Goal: Task Accomplishment & Management: Manage account settings

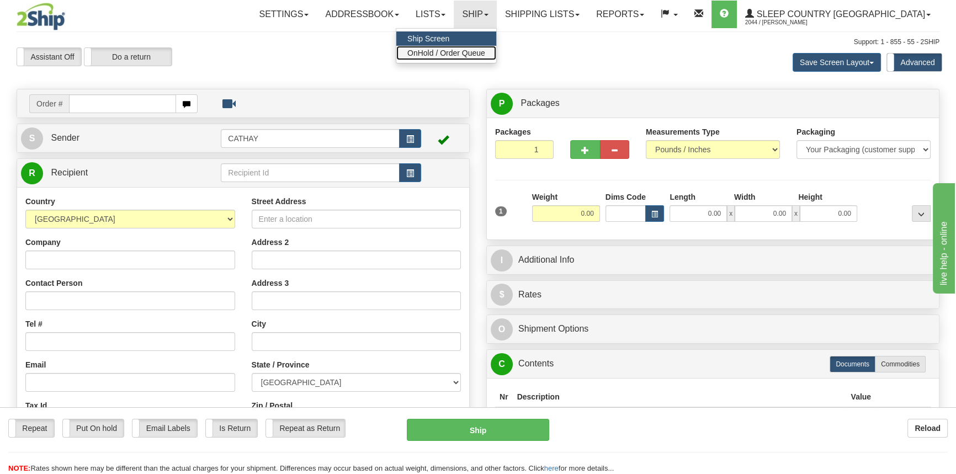
click at [485, 50] on span "OnHold / Order Queue" at bounding box center [446, 53] width 78 height 9
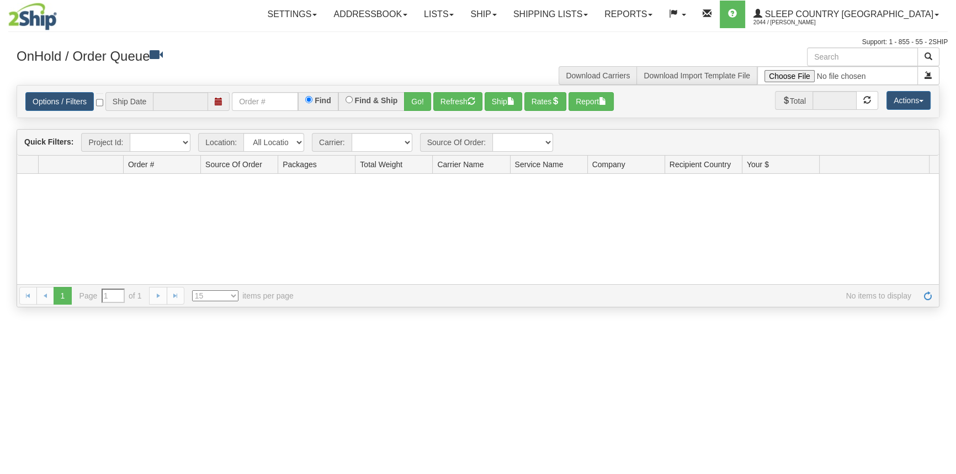
type input "[DATE]"
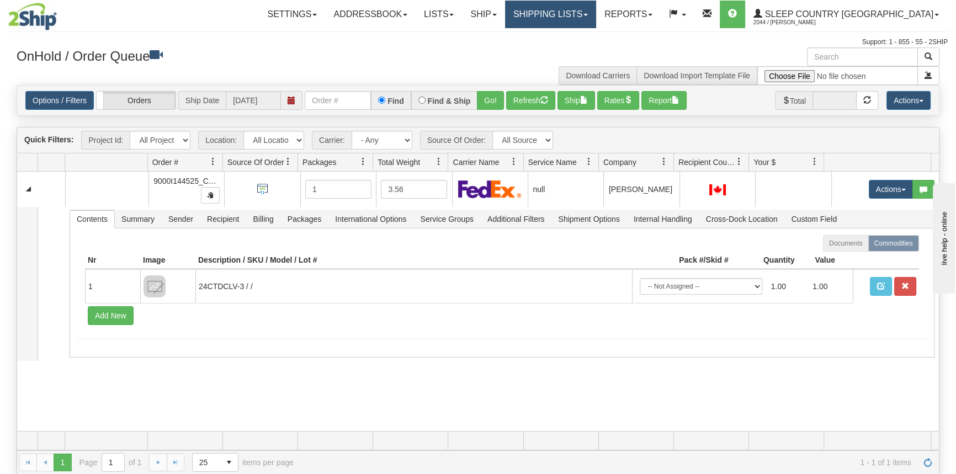
click at [593, 23] on link "Shipping lists" at bounding box center [550, 15] width 91 height 28
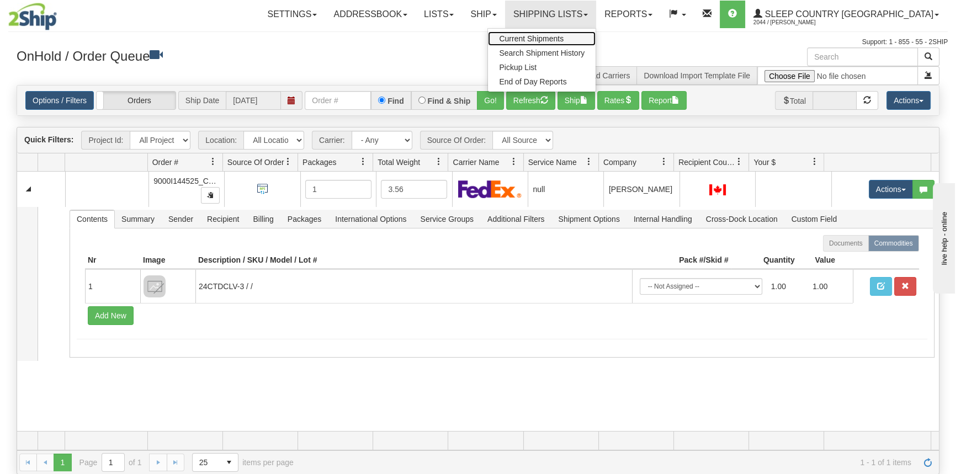
click at [563, 38] on span "Current Shipments" at bounding box center [531, 38] width 65 height 9
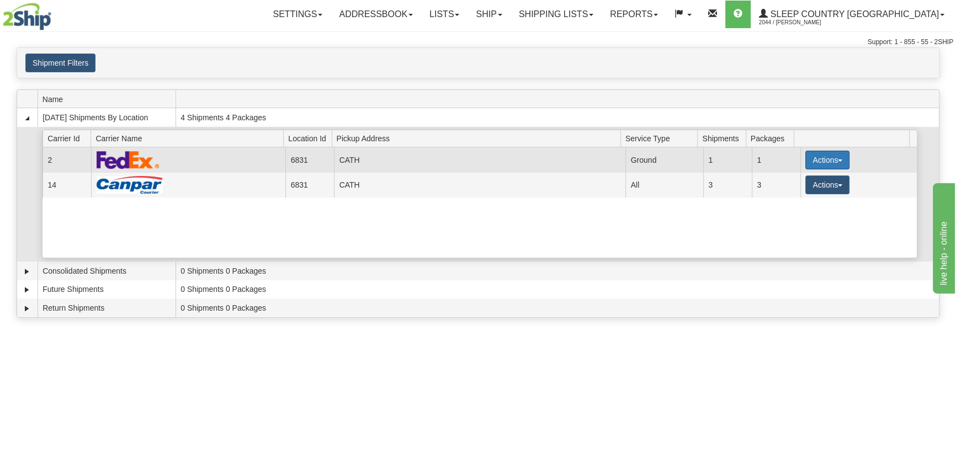
click at [822, 157] on button "Actions" at bounding box center [827, 160] width 44 height 19
click at [801, 194] on link "Close" at bounding box center [805, 195] width 88 height 14
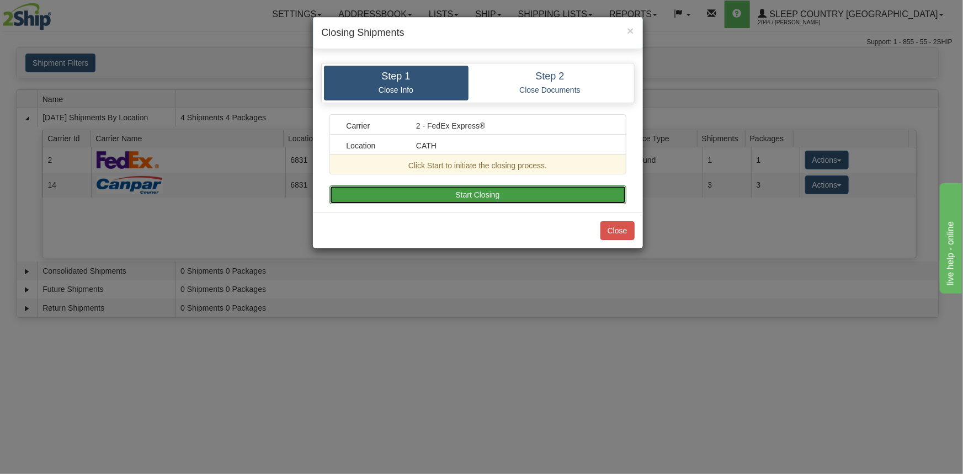
click at [551, 187] on button "Start Closing" at bounding box center [477, 194] width 297 height 19
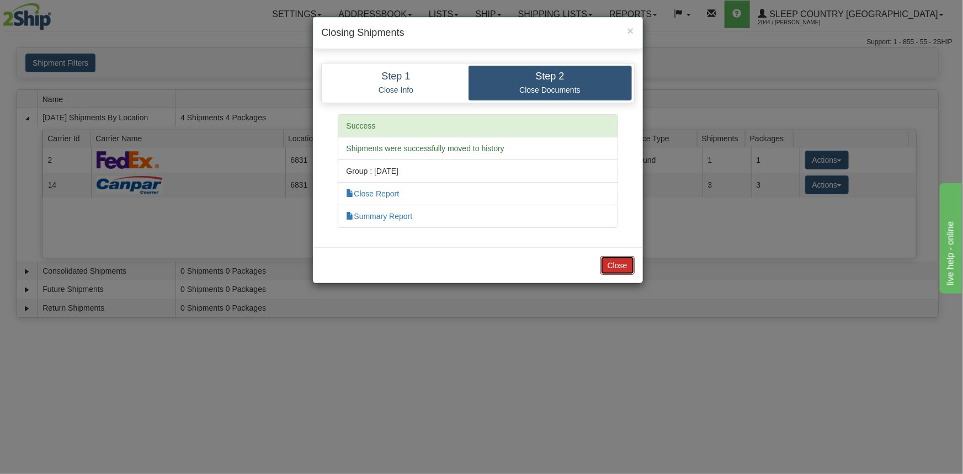
click at [620, 258] on button "Close" at bounding box center [617, 265] width 34 height 19
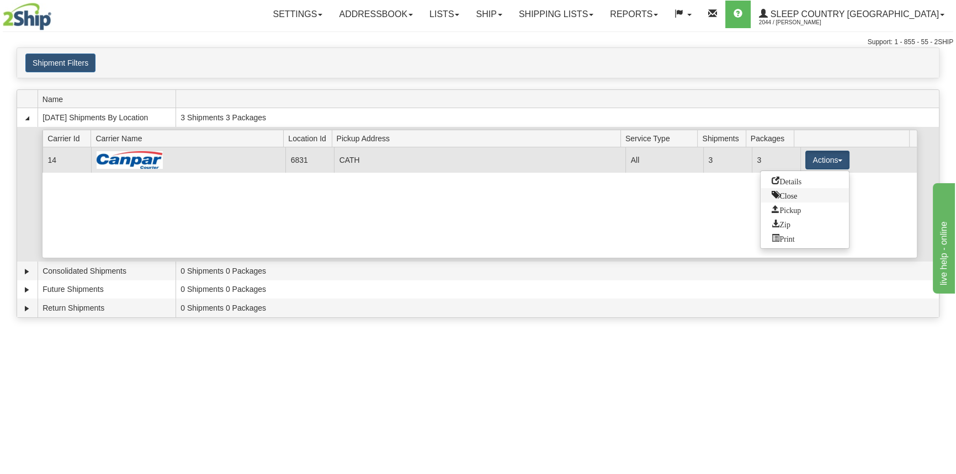
click at [785, 199] on link "Close" at bounding box center [805, 195] width 88 height 14
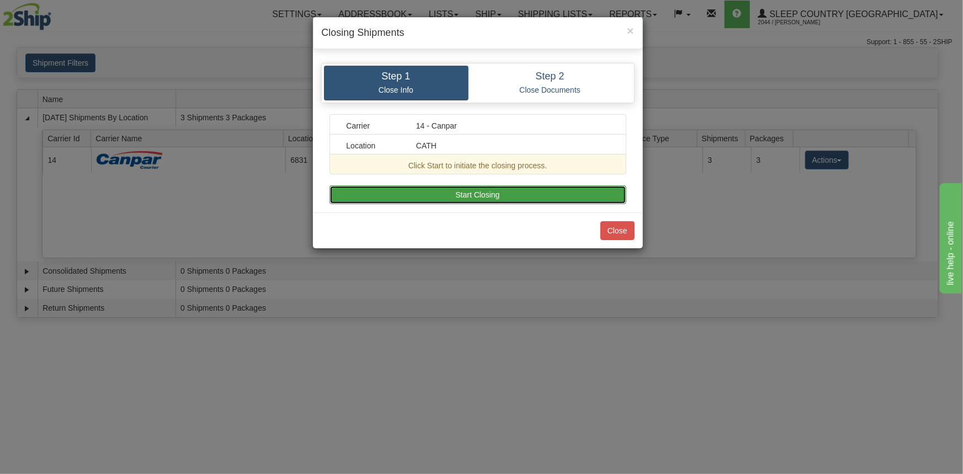
click at [552, 192] on button "Start Closing" at bounding box center [477, 194] width 297 height 19
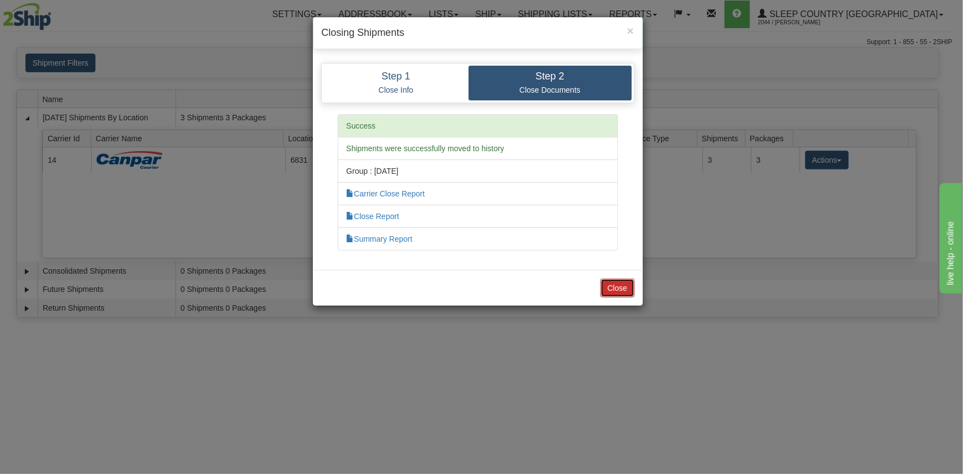
click at [621, 284] on button "Close" at bounding box center [617, 288] width 34 height 19
